Goal: Find specific page/section: Find specific page/section

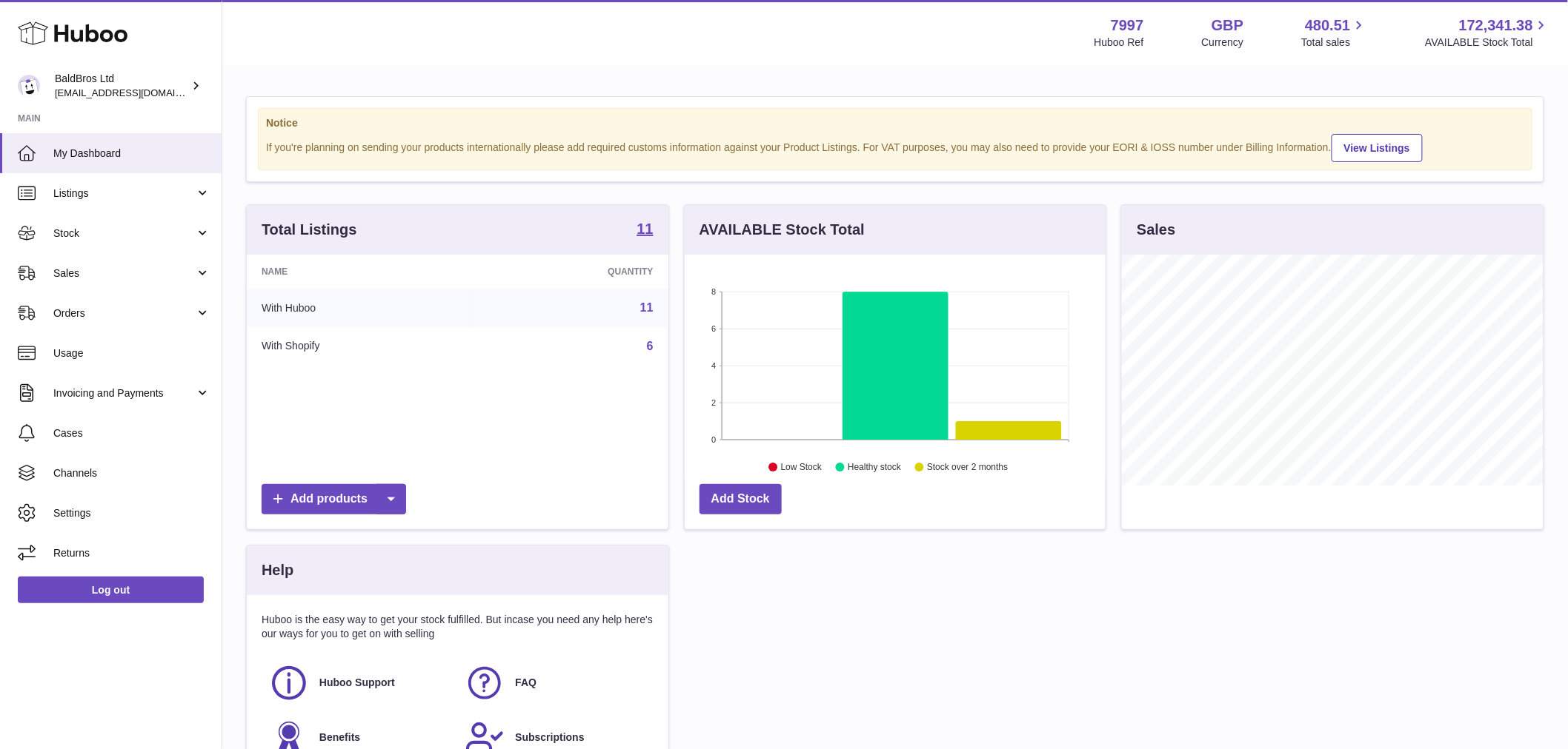
scroll to position [231, 421]
click at [118, 228] on span "Stock" at bounding box center [124, 234] width 142 height 14
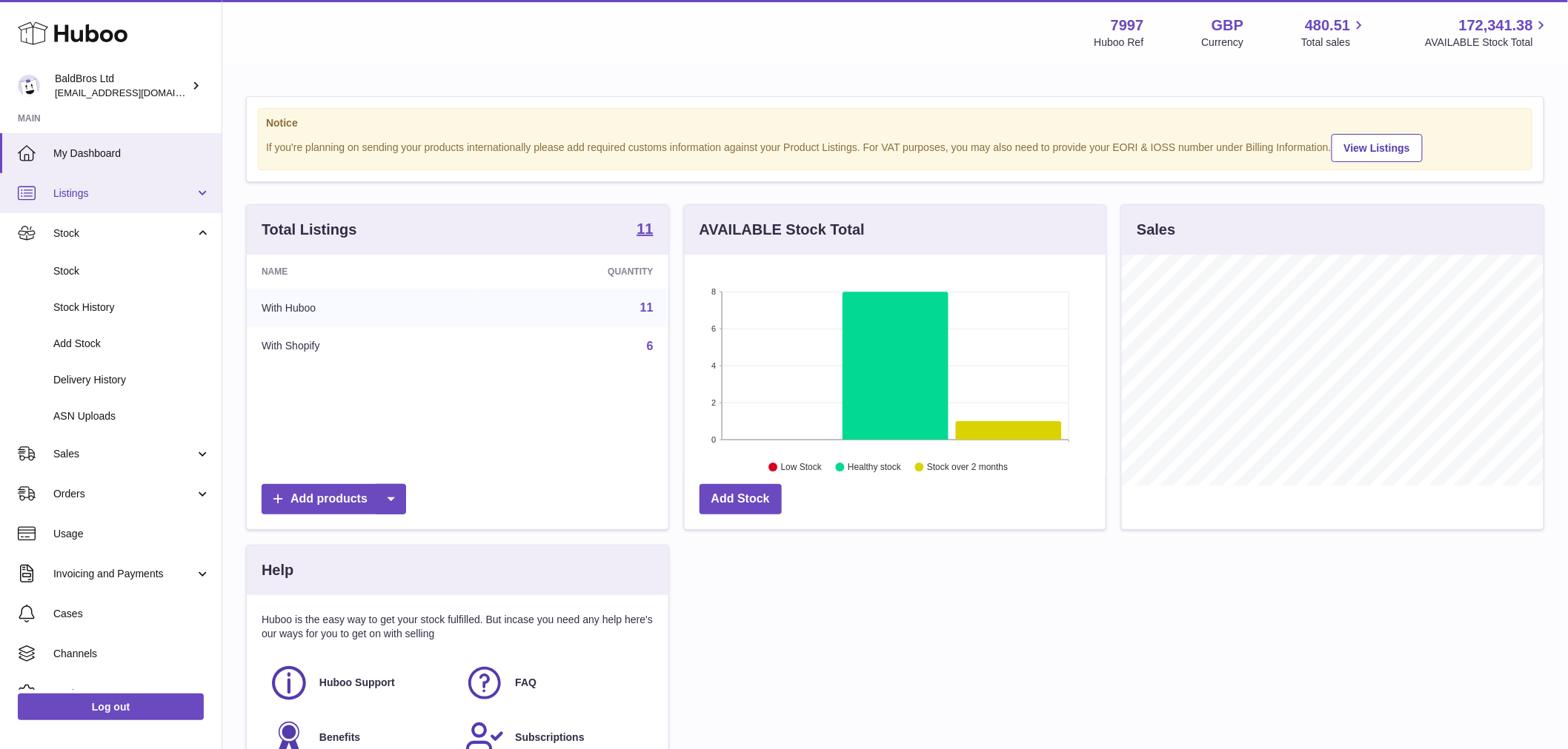
click at [139, 188] on span "Listings" at bounding box center [124, 193] width 142 height 14
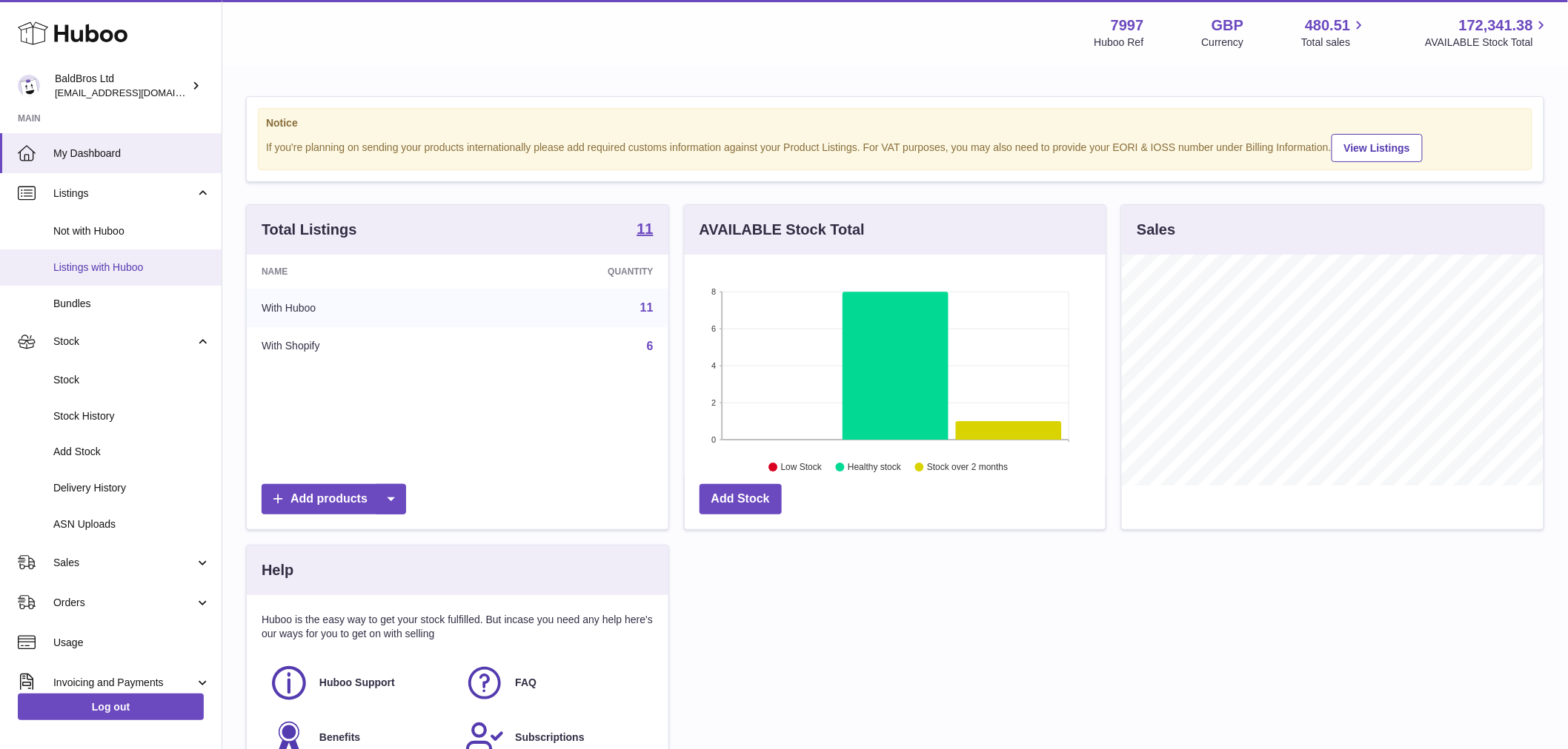
click at [154, 251] on link "Listings with Huboo" at bounding box center [110, 267] width 222 height 36
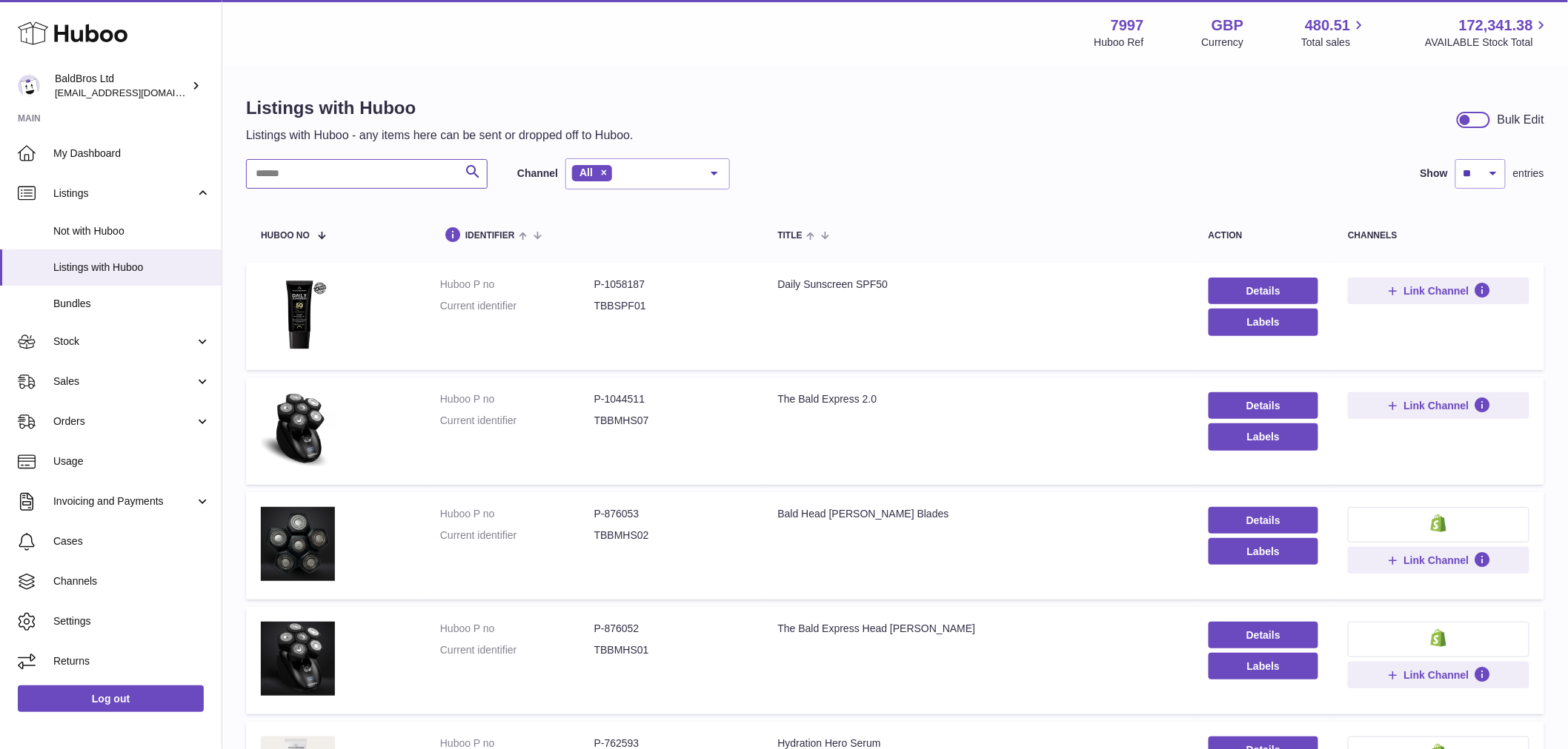
click at [395, 176] on input "text" at bounding box center [366, 174] width 242 height 30
paste input "**********"
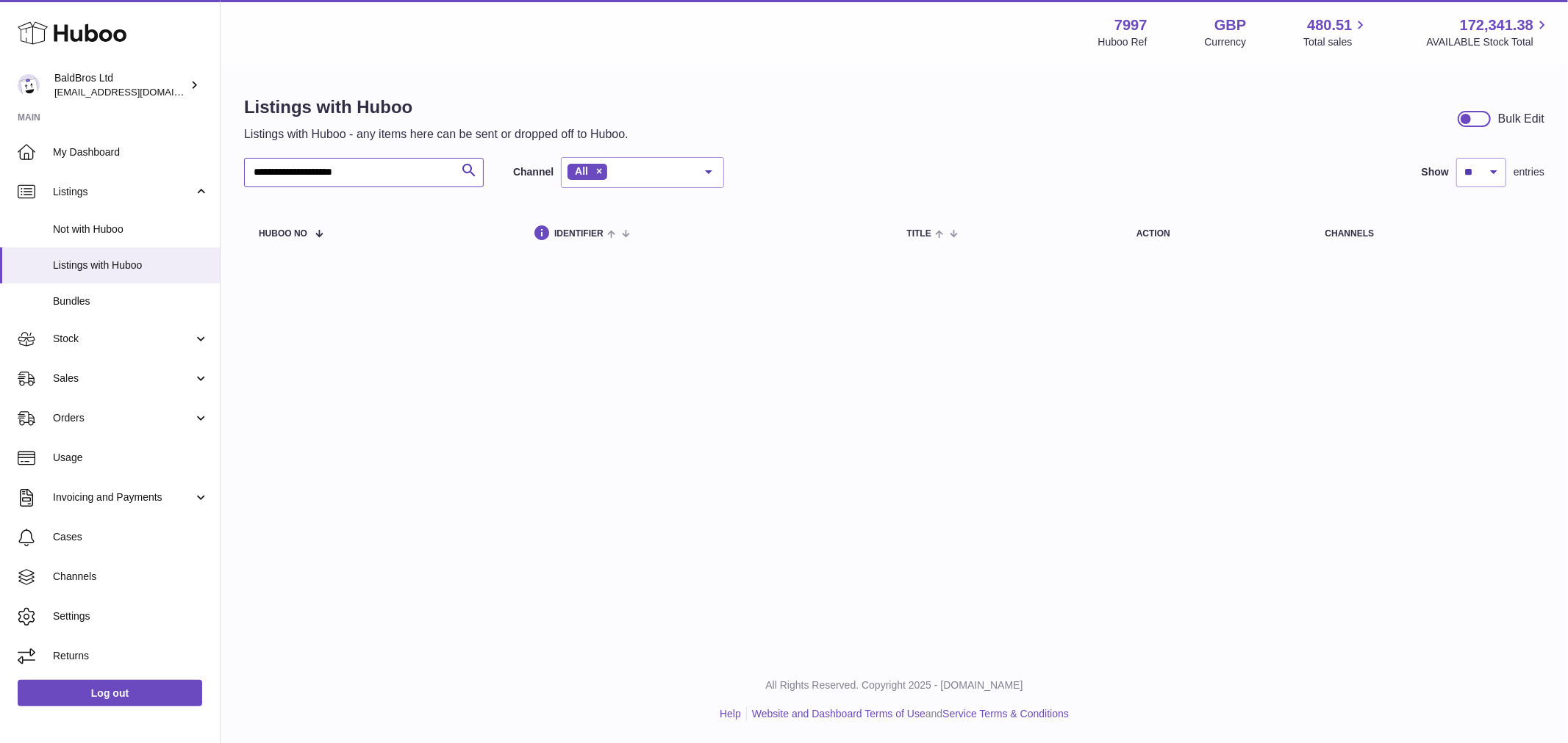
click at [392, 175] on input "**********" at bounding box center [363, 173] width 240 height 29
type input "**********"
click at [108, 304] on span "Bundles" at bounding box center [130, 301] width 156 height 14
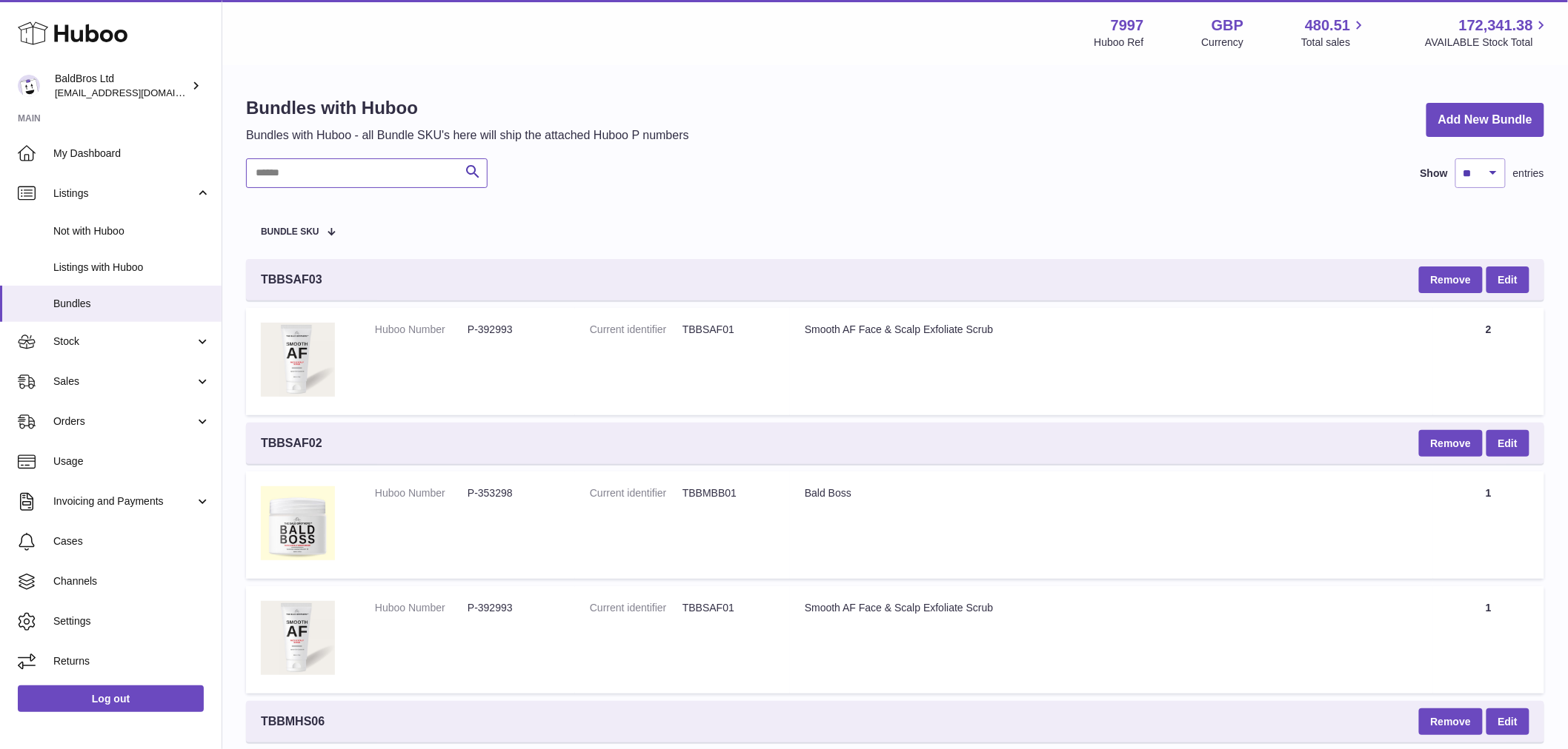
click at [345, 169] on input "text" at bounding box center [366, 173] width 242 height 30
paste input "********"
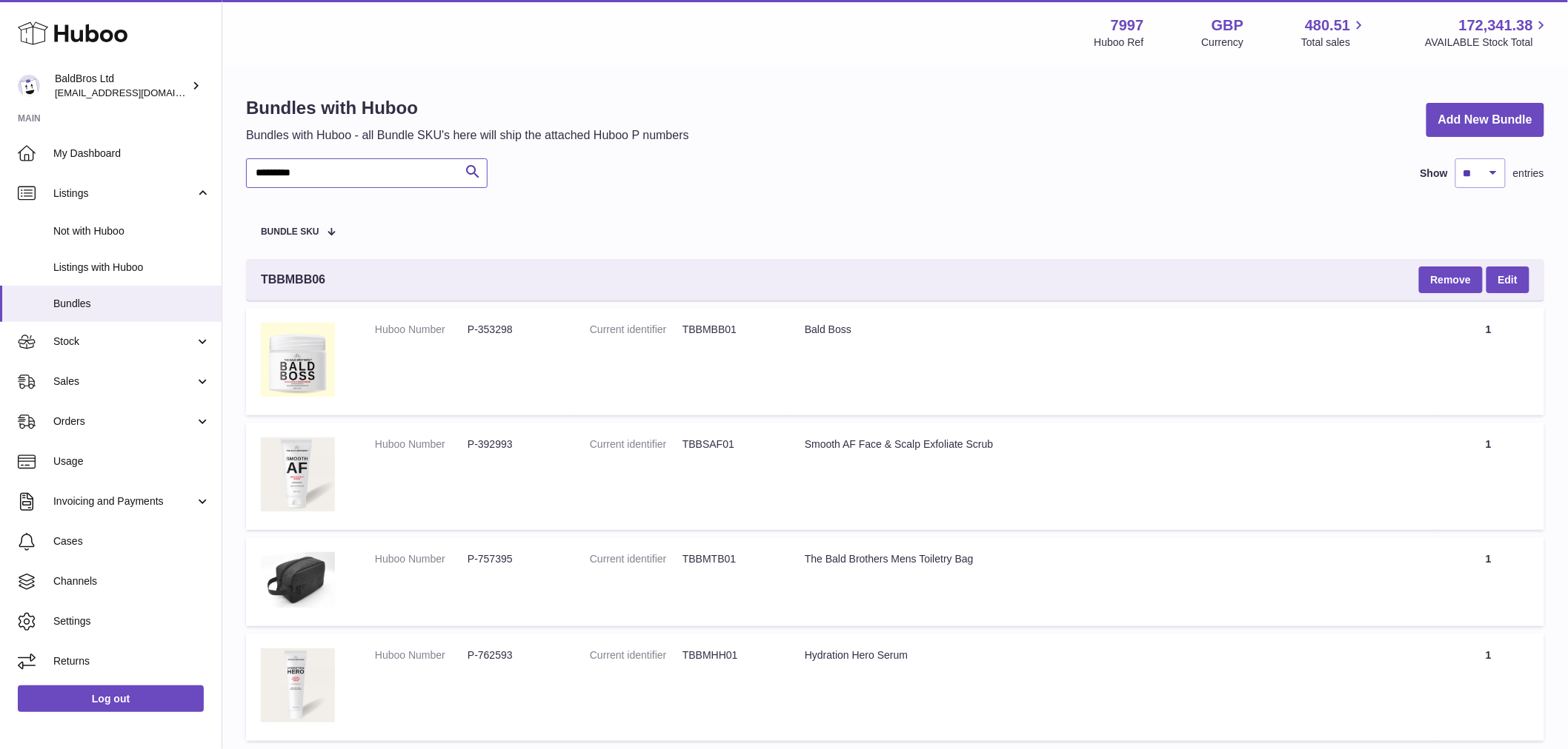
scroll to position [117, 0]
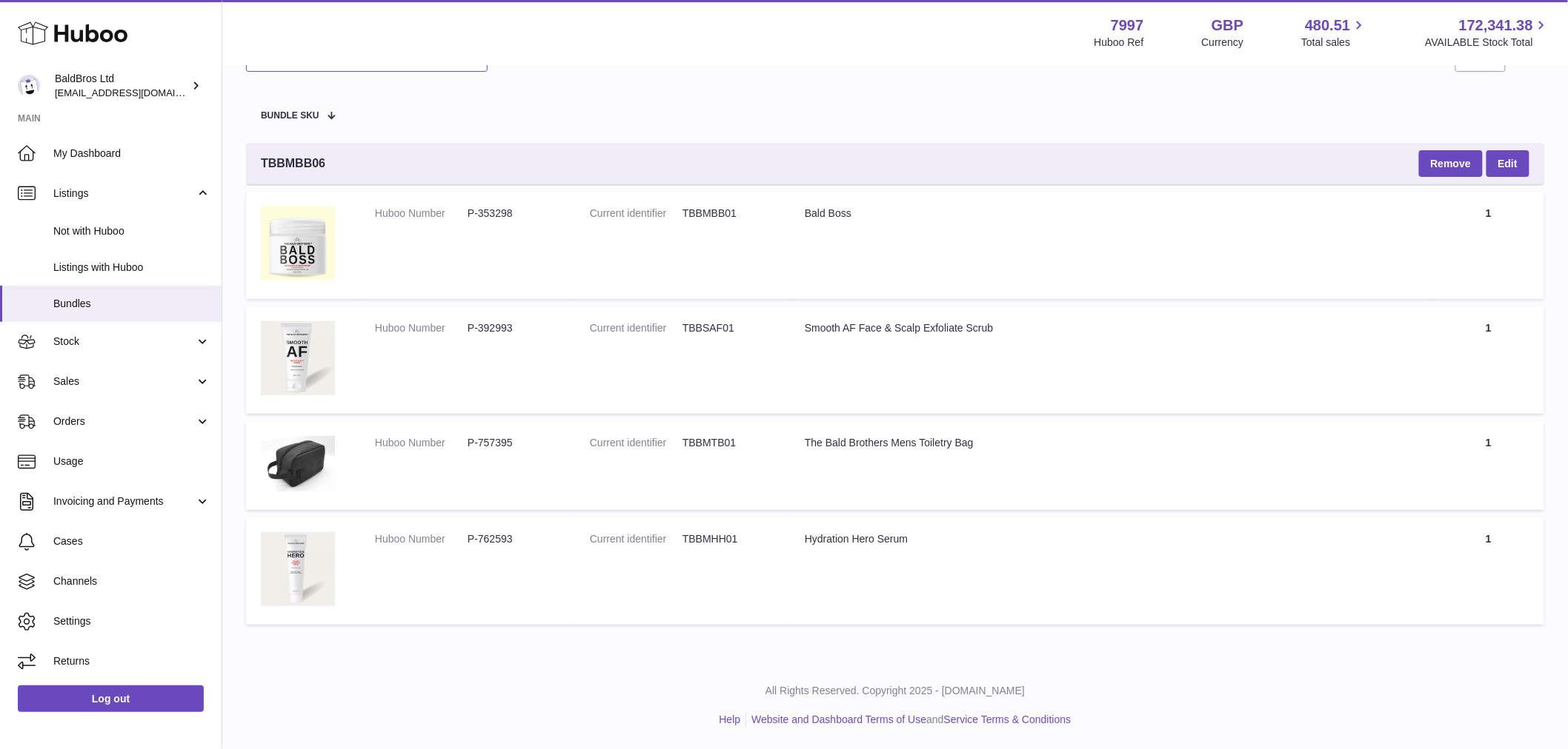
type input "********"
click at [862, 437] on div "The Bald Brothers Mens Toiletry Bag" at bounding box center [1111, 443] width 613 height 14
click at [852, 502] on td "Title The Bald Brothers Mens Toiletry Bag" at bounding box center [1111, 466] width 643 height 90
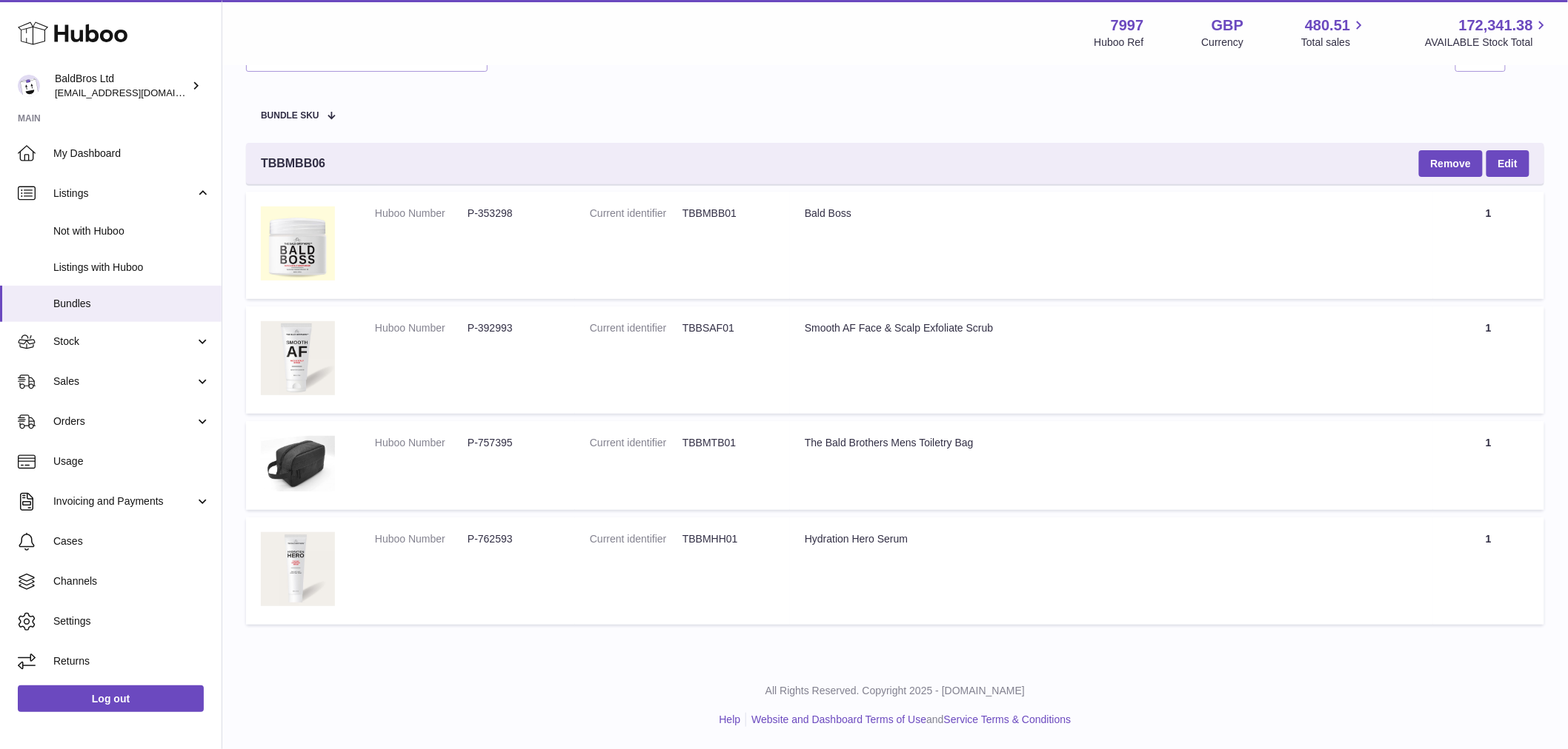
click at [501, 210] on dd "P-353298" at bounding box center [514, 214] width 93 height 14
copy dd "353298"
click at [291, 288] on td at bounding box center [303, 245] width 114 height 107
click at [490, 329] on dd "P-392993" at bounding box center [514, 328] width 93 height 14
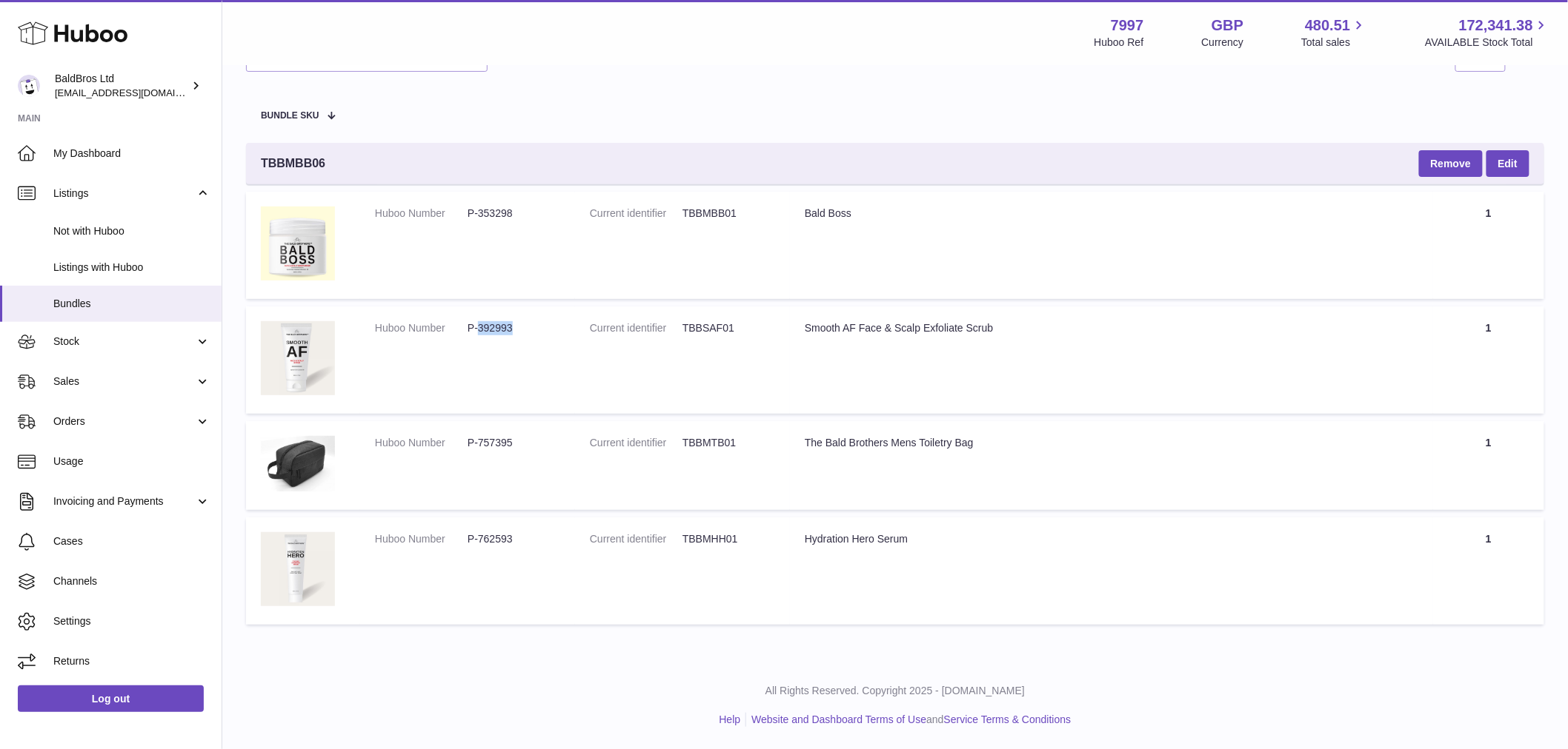
click at [490, 329] on dd "P-392993" at bounding box center [514, 328] width 93 height 14
copy dd "392993"
click at [493, 531] on td "Huboo Number P-762593" at bounding box center [467, 571] width 215 height 107
copy dd "762593"
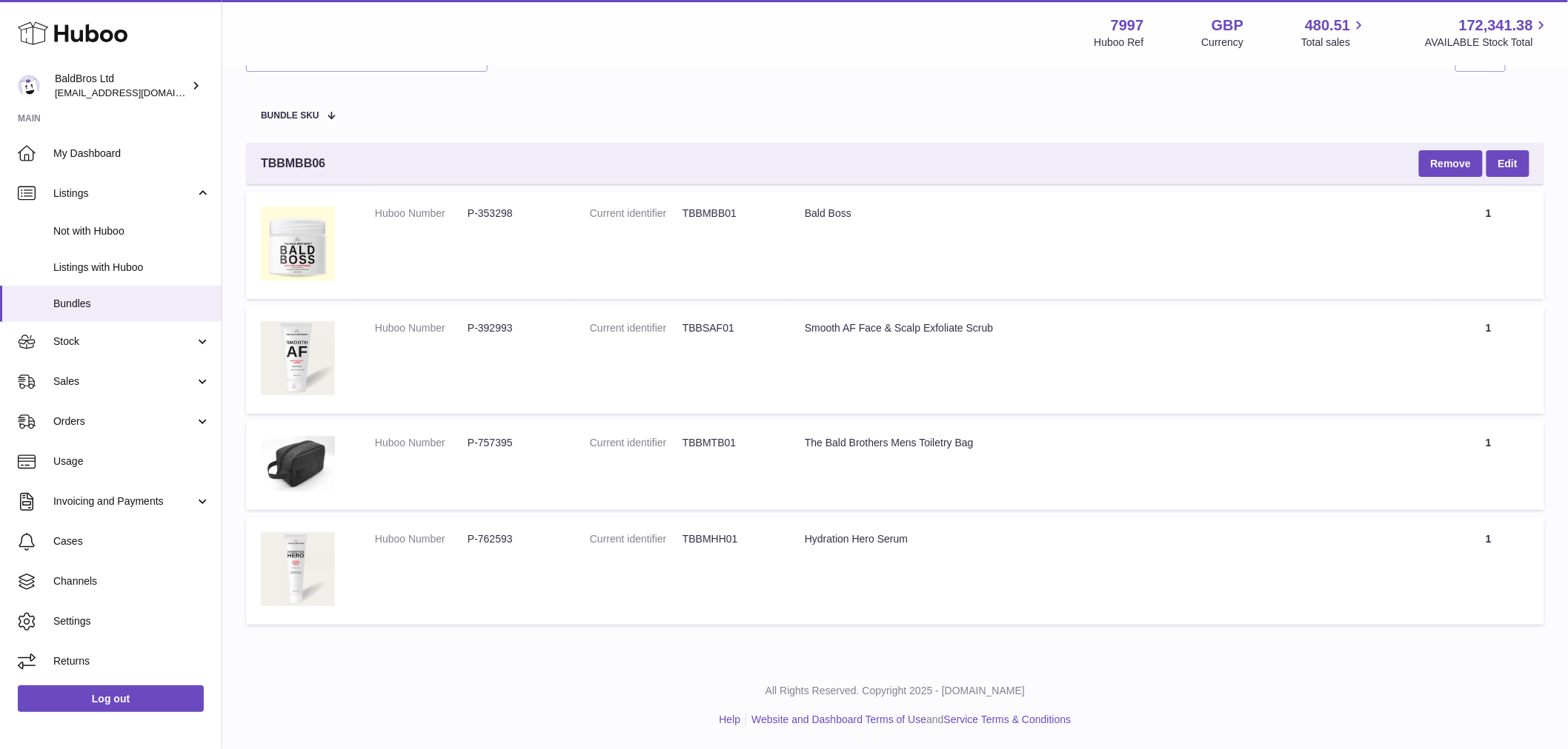
click at [830, 219] on div "Bald Boss" at bounding box center [1111, 214] width 613 height 14
copy tr "Bald Boss"
click at [890, 338] on td "Title Smooth AF Face & Scalp Exfoliate Scrub" at bounding box center [1111, 360] width 643 height 107
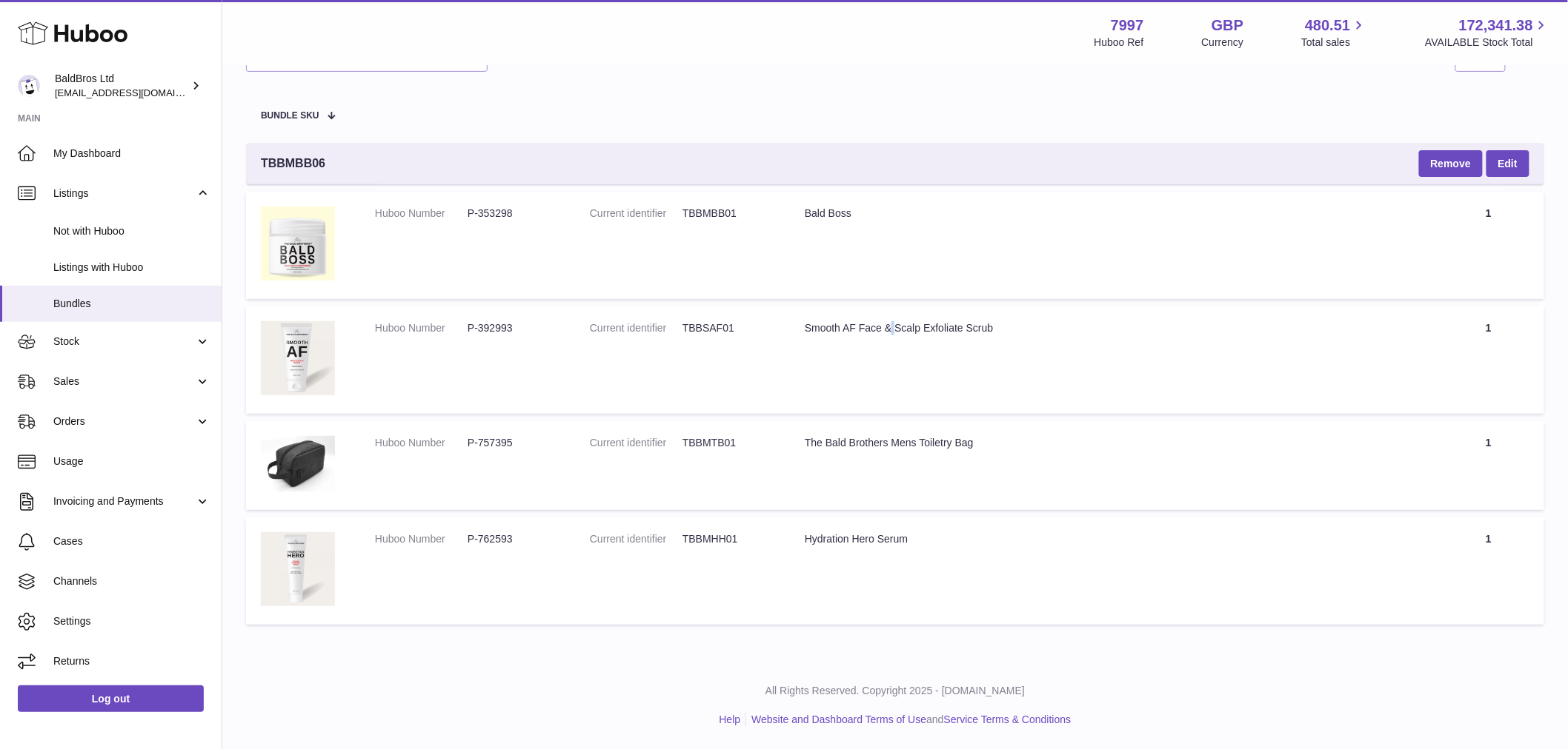
click at [890, 338] on td "Title Smooth AF Face & Scalp Exfoliate Scrub" at bounding box center [1111, 360] width 643 height 107
copy tr "Smooth AF Face & Scalp Exfoliate Scrub"
click at [879, 528] on td "Title Hydration Hero Serum" at bounding box center [1111, 571] width 643 height 107
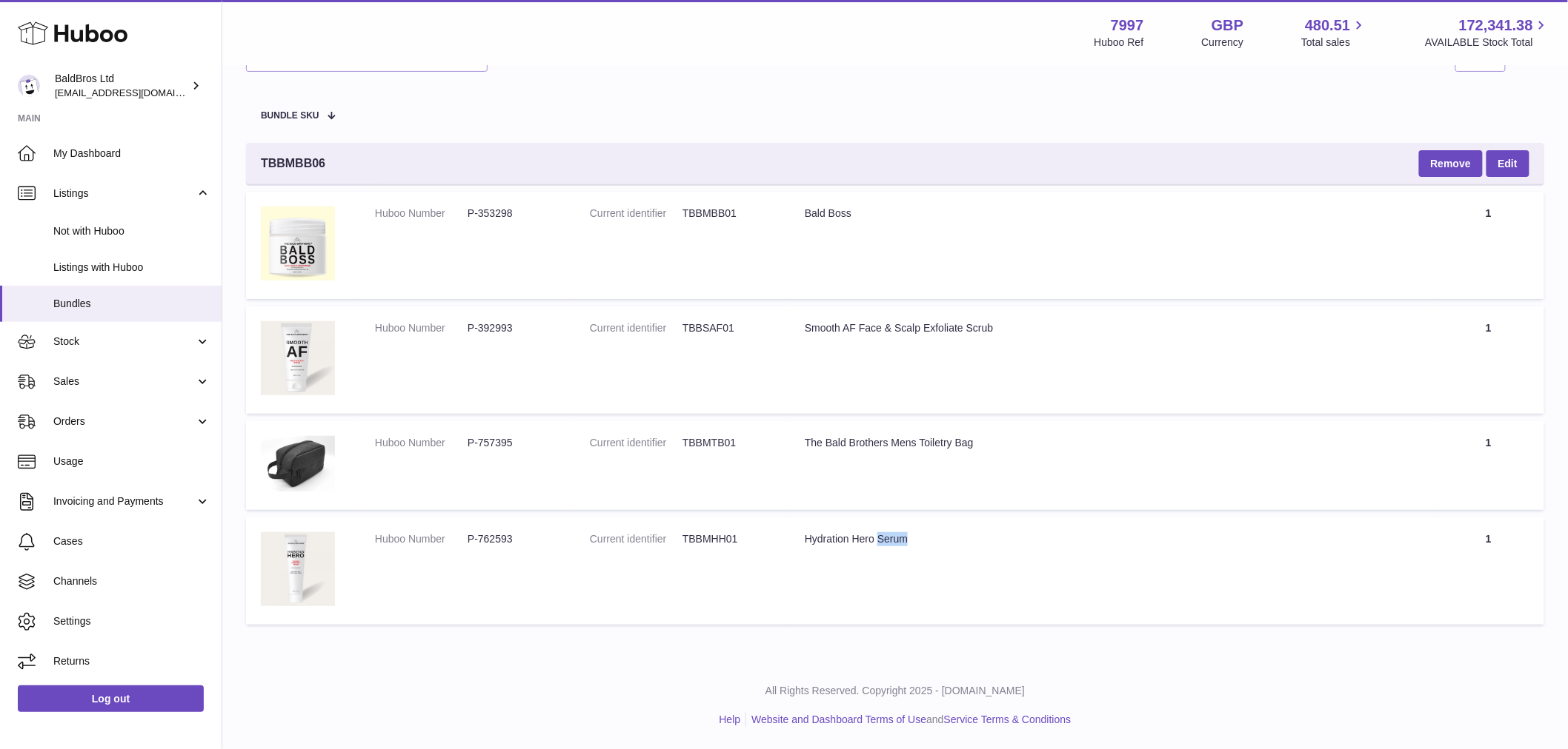
click at [879, 528] on td "Title Hydration Hero Serum" at bounding box center [1111, 571] width 643 height 107
copy tr "Hydration Hero Serum"
